Goal: Find specific page/section: Find specific page/section

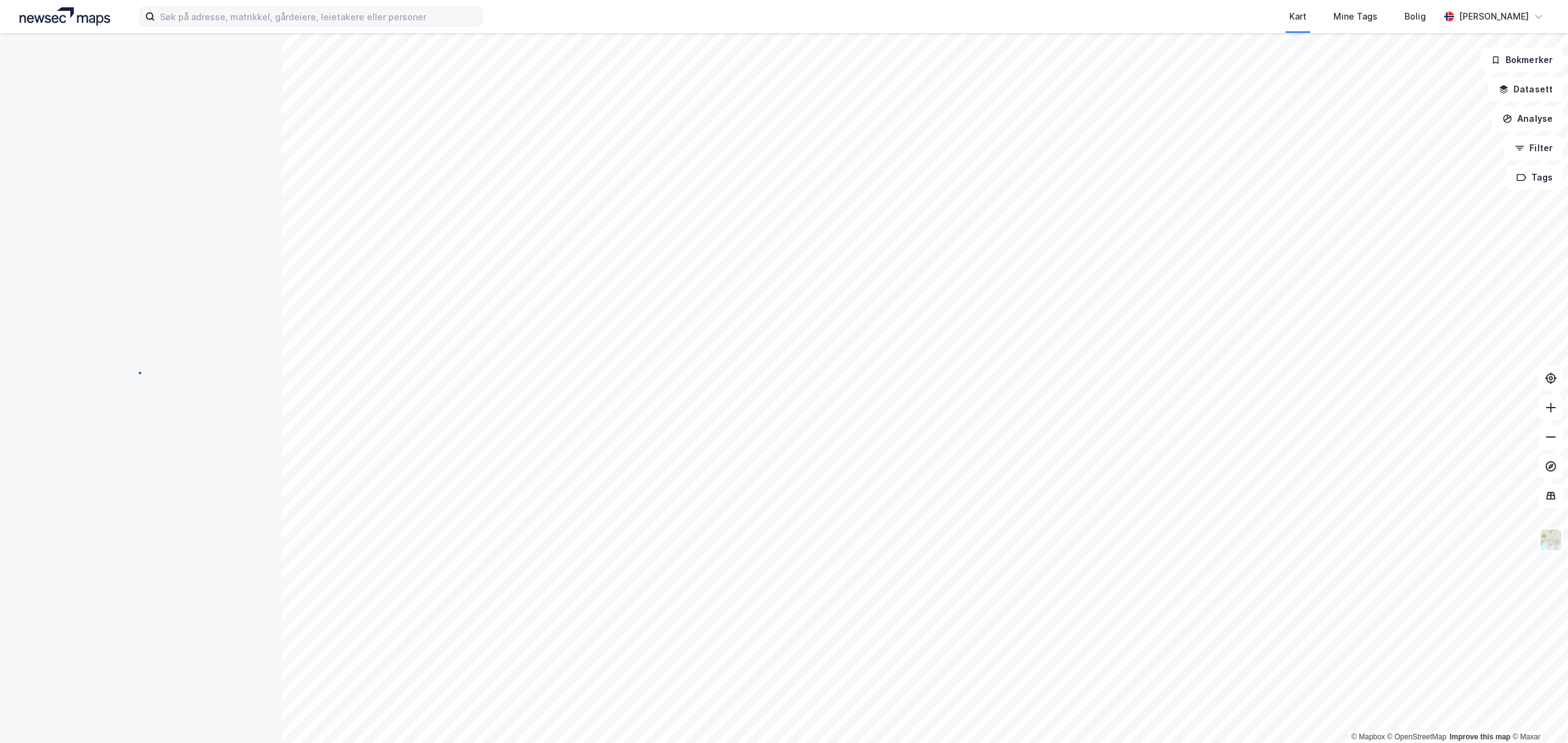
drag, startPoint x: 372, startPoint y: 1, endPoint x: 366, endPoint y: 13, distance: 13.4
click at [372, 2] on div "Kart Mine Tags Bolig Simen Standahl" at bounding box center [784, 16] width 1568 height 33
click at [366, 19] on input at bounding box center [319, 16] width 327 height 19
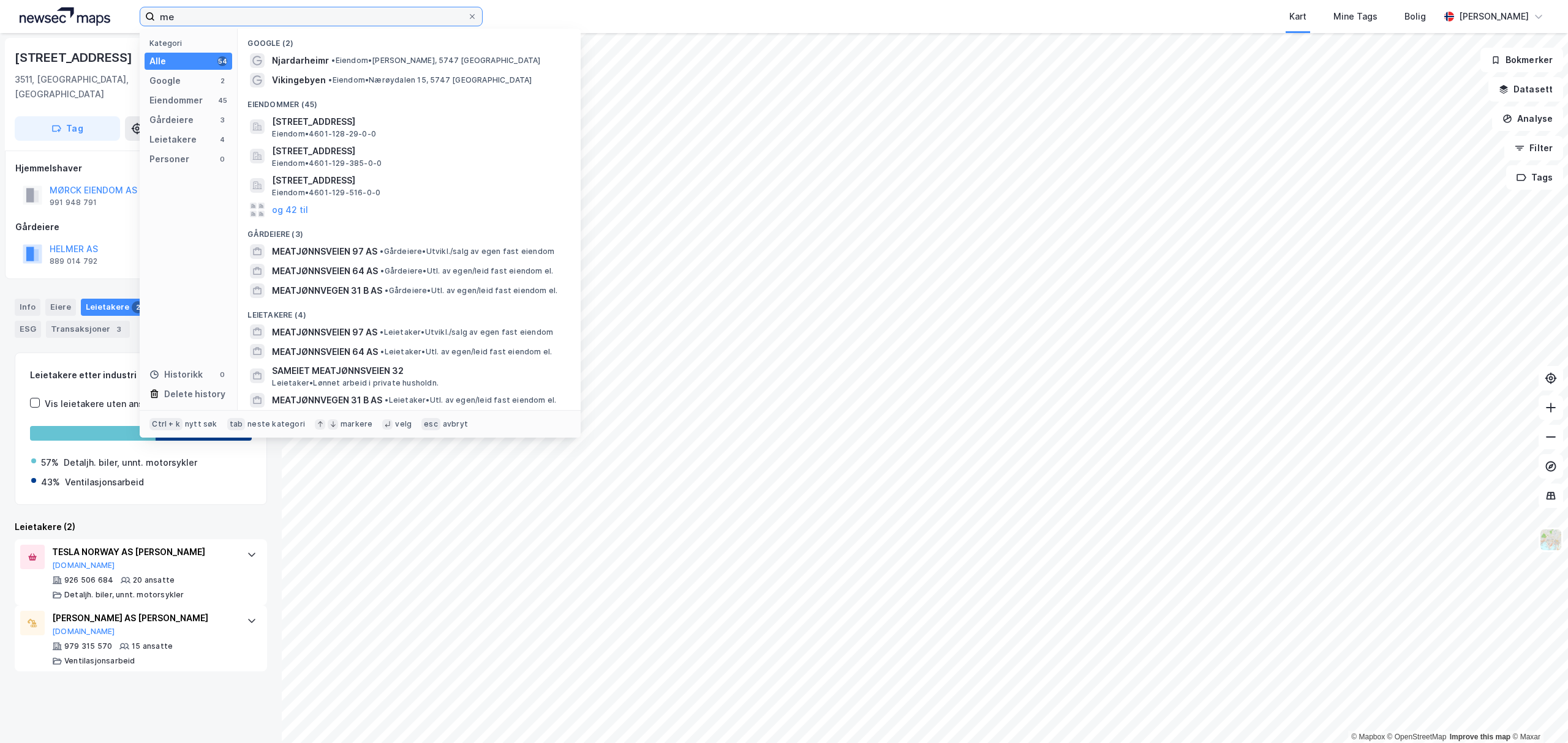
type input "m"
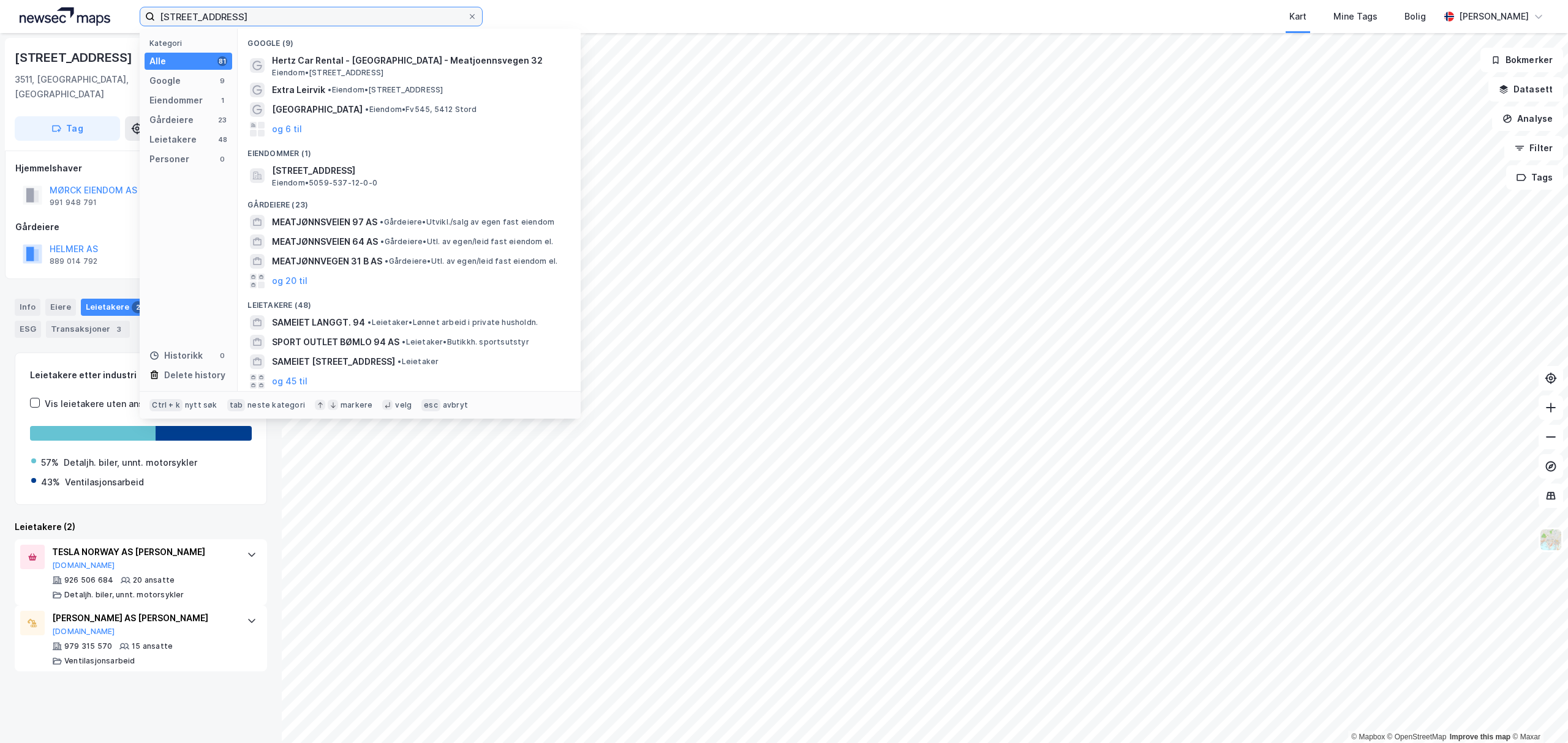
drag, startPoint x: 236, startPoint y: 7, endPoint x: 145, endPoint y: -4, distance: 91.7
click at [145, 0] on html "meatjønnveien 94 Kategori Alle 81 Google 9 Eiendommer 1 Gårdeiere 23 Leietakere…" at bounding box center [784, 371] width 1568 height 743
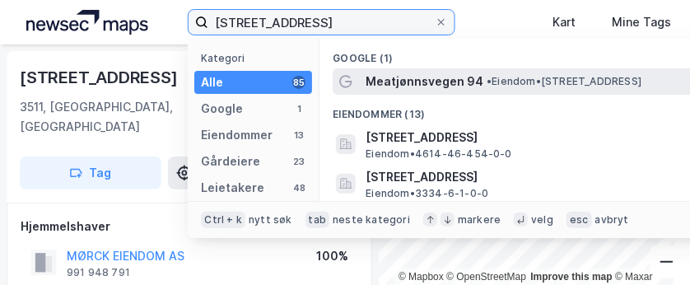
type input "meatjønnvegen 94"
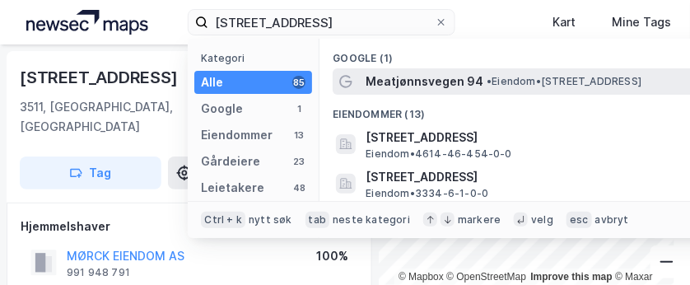
click at [476, 83] on span "Meatjønnsvegen 94" at bounding box center [424, 82] width 118 height 20
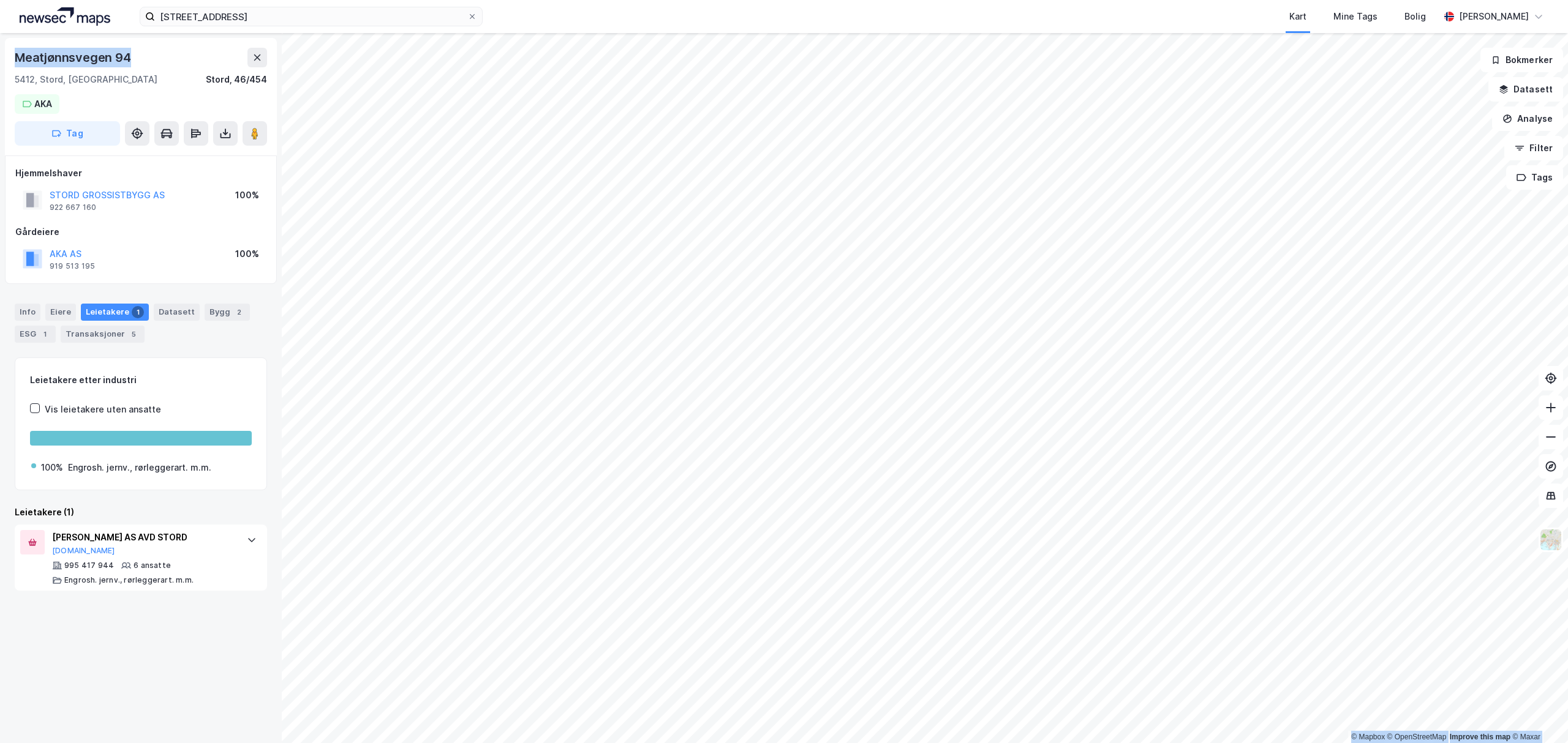
drag, startPoint x: 10, startPoint y: 59, endPoint x: -14, endPoint y: 60, distance: 24.0
click at [0, 60] on html "meatjønnvegen 94 Kart Mine Tags Bolig Simen Standahl © Mapbox © OpenStreetMap I…" at bounding box center [784, 371] width 1568 height 743
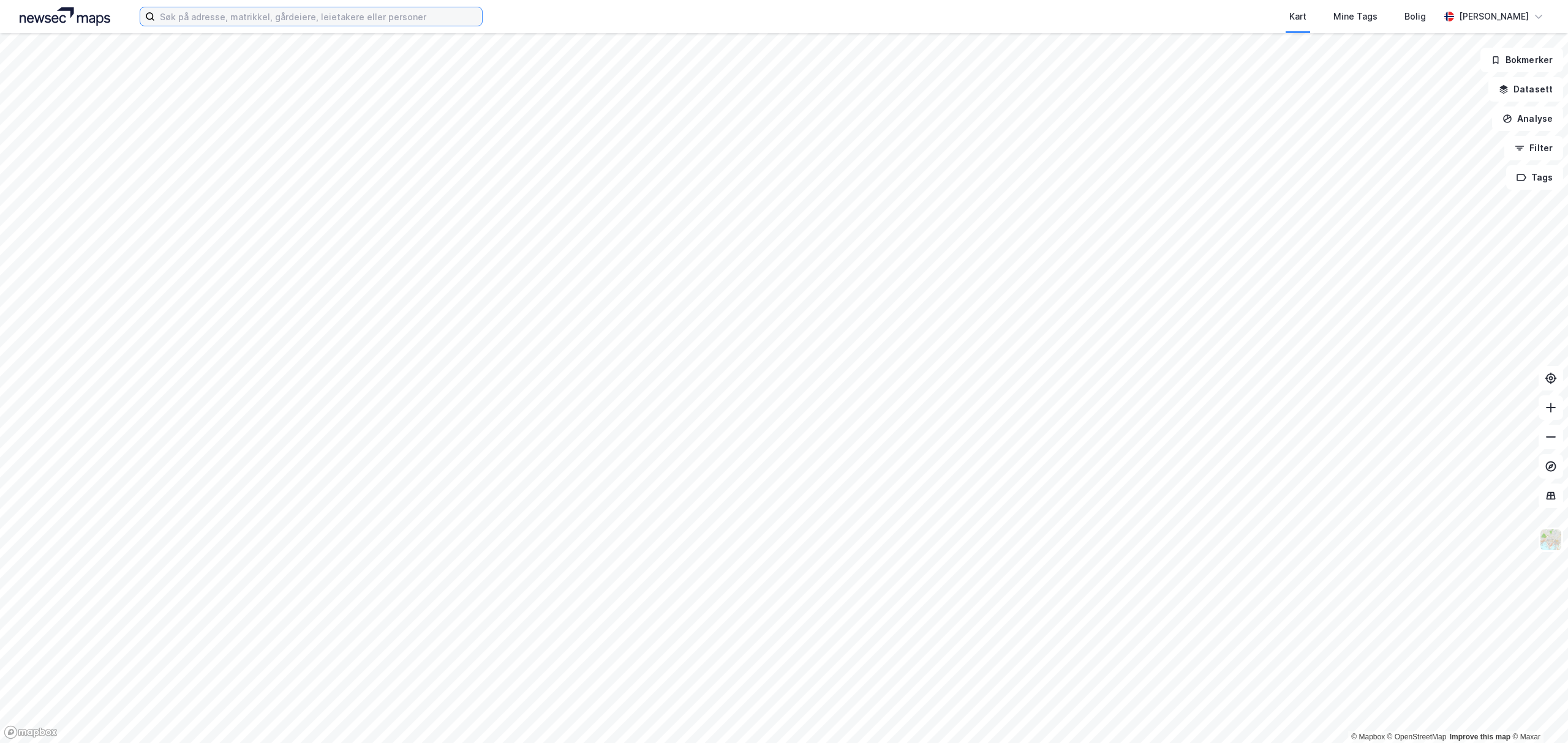
click at [341, 19] on input at bounding box center [319, 16] width 327 height 19
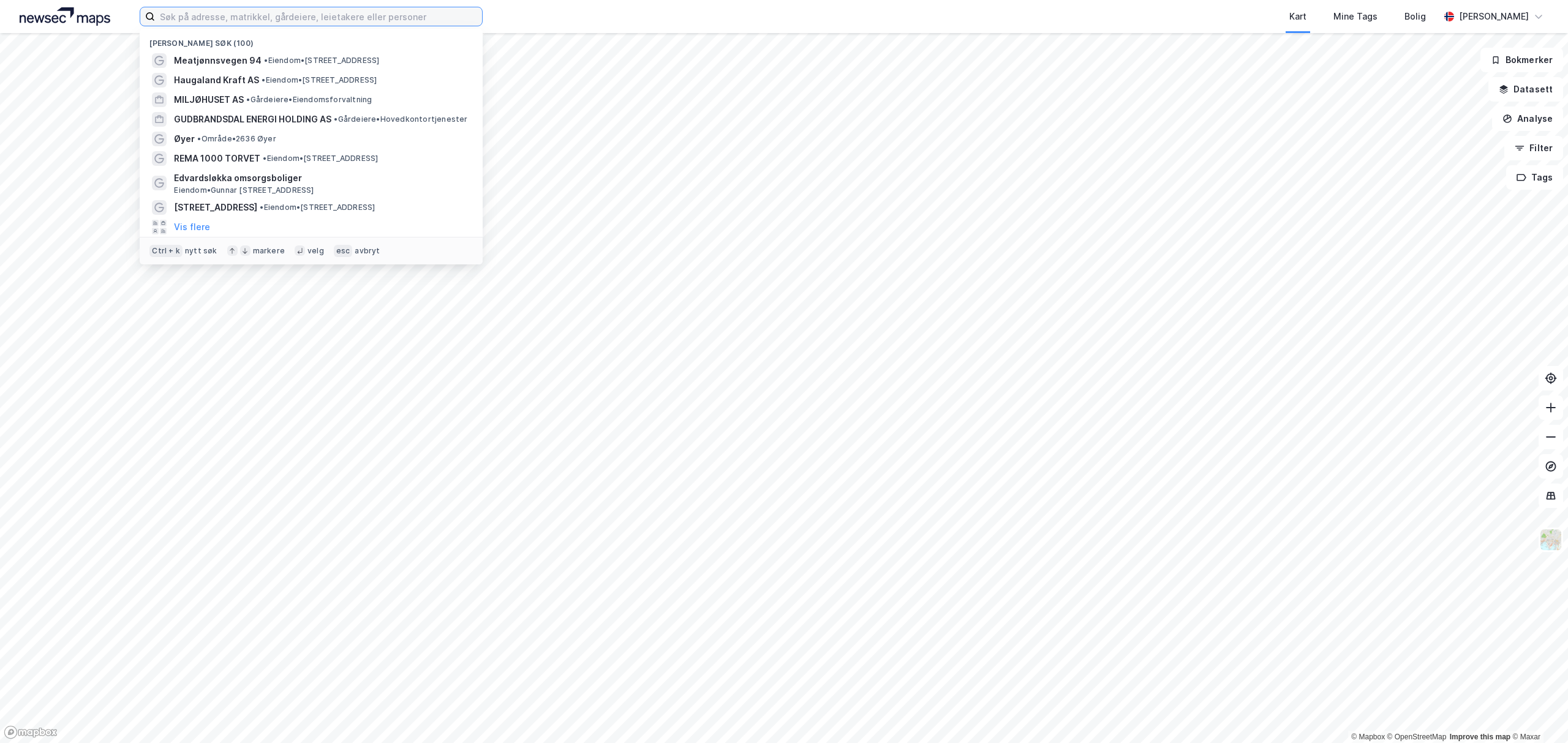
paste input "[STREET_ADDRESS]"
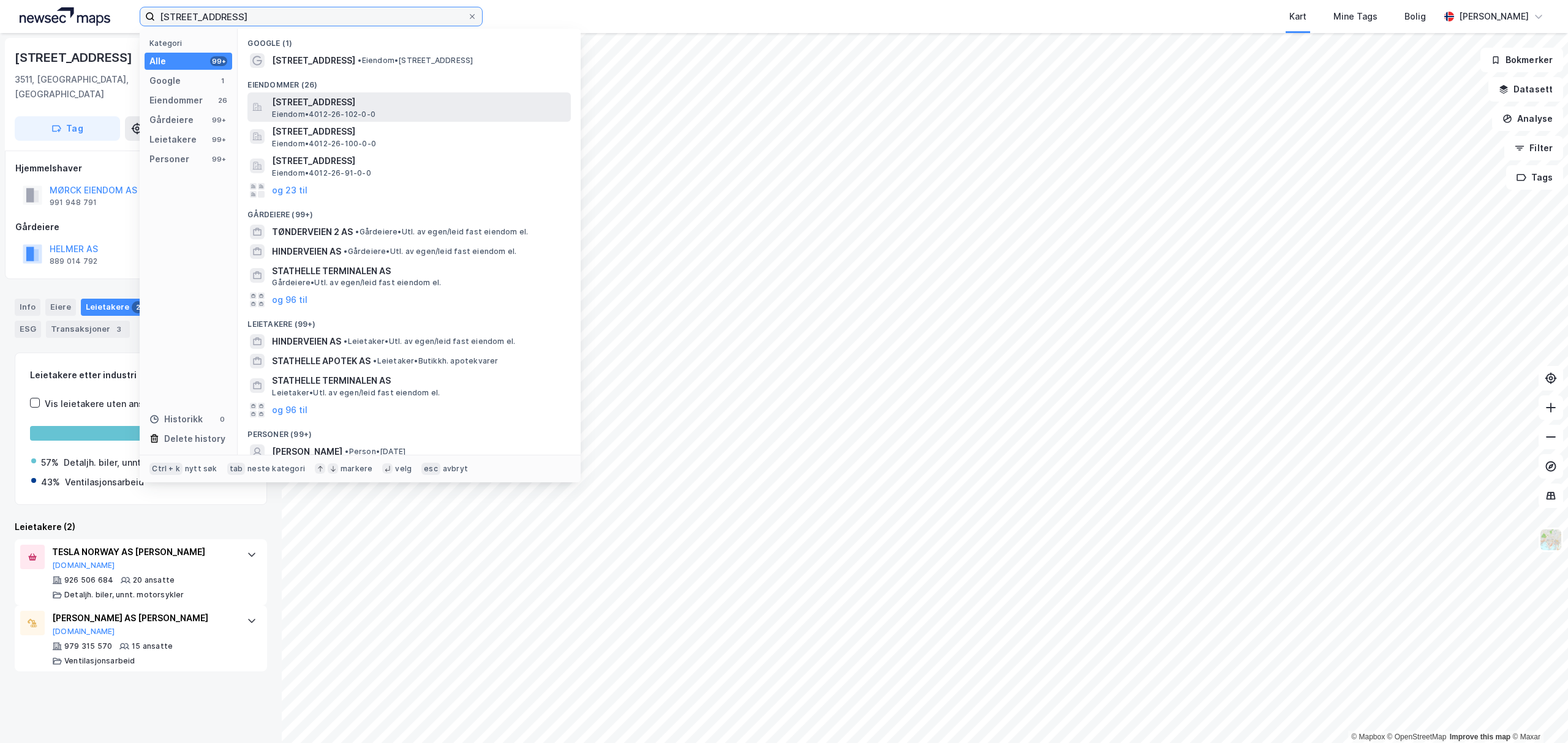
type input "[STREET_ADDRESS]"
click at [362, 106] on span "[STREET_ADDRESS]" at bounding box center [418, 103] width 294 height 15
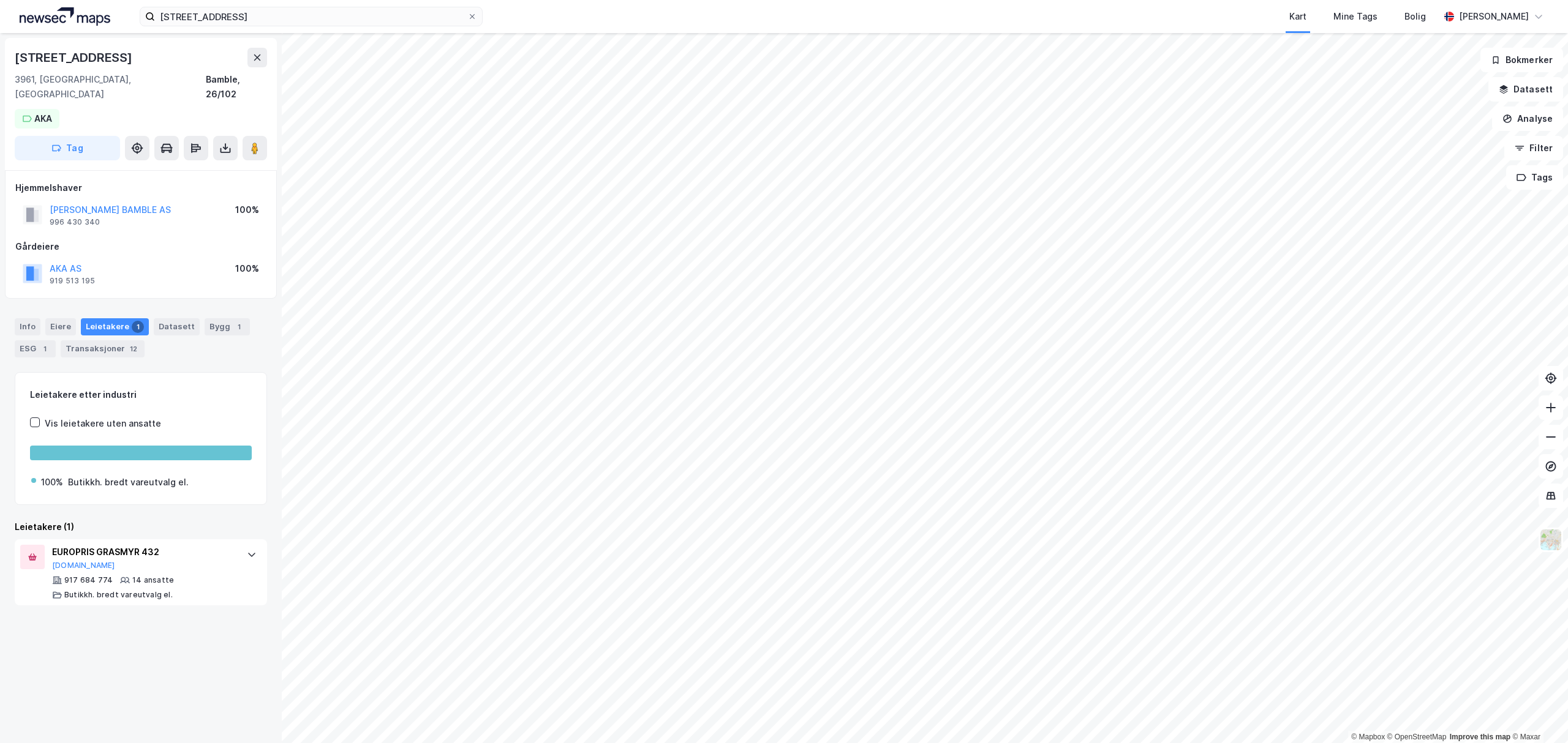
click at [220, 289] on div "© Mapbox © OpenStreetMap Improve this map © Maxar [STREET_ADDRESS] Bamble, 26/1…" at bounding box center [784, 387] width 1568 height 710
